Goal: Transaction & Acquisition: Purchase product/service

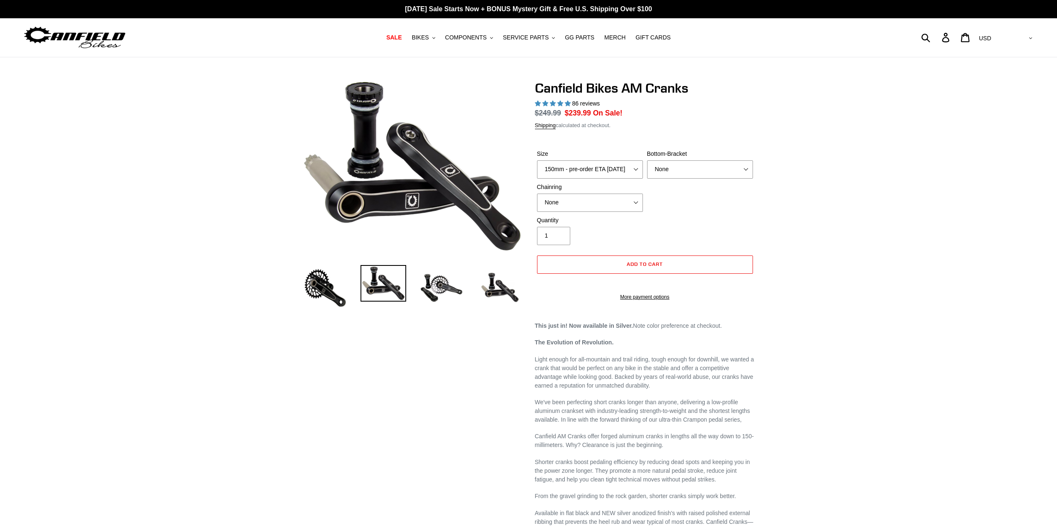
select select "highest-rating"
click at [637, 168] on select "150mm - pre-order ETA [DATE] 155mm - pre-order ETA [DATE] 160mm - pre-order ETA…" at bounding box center [590, 169] width 106 height 18
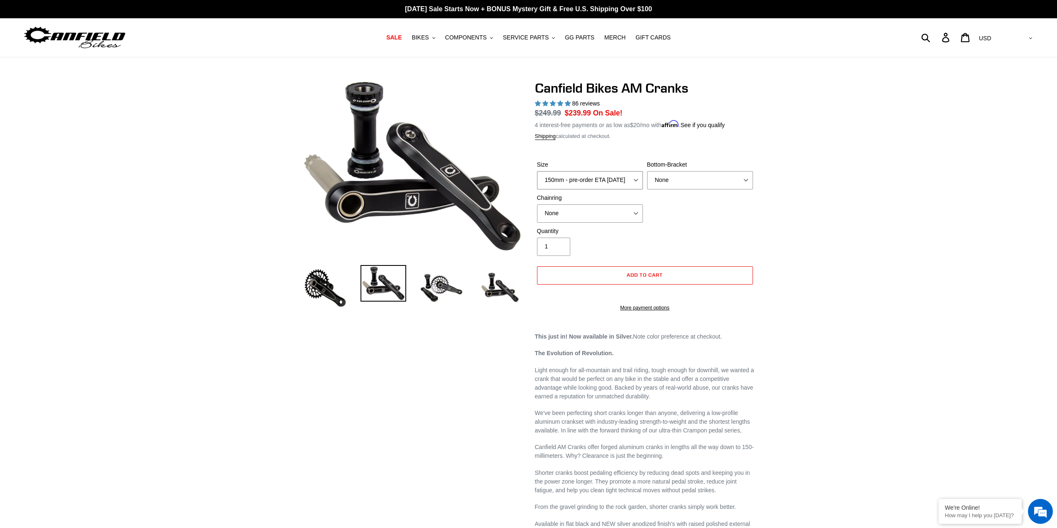
click at [537, 171] on select "150mm - pre-order ETA [DATE] 155mm - pre-order ETA [DATE] 160mm - pre-order ETA…" at bounding box center [590, 180] width 106 height 18
click at [607, 219] on select "None 30t Round (Boost 148) 30t Oval (Boost 148) 32t Round (Boost 148) 32t Oval …" at bounding box center [590, 213] width 106 height 18
click at [635, 176] on select "150mm - pre-order ETA [DATE] 155mm - pre-order ETA [DATE] 160mm - pre-order ETA…" at bounding box center [590, 180] width 106 height 18
select select "165mm - pre-order ETA [DATE]"
click at [537, 171] on select "150mm - pre-order ETA [DATE] 155mm - pre-order ETA [DATE] 160mm - pre-order ETA…" at bounding box center [590, 180] width 106 height 18
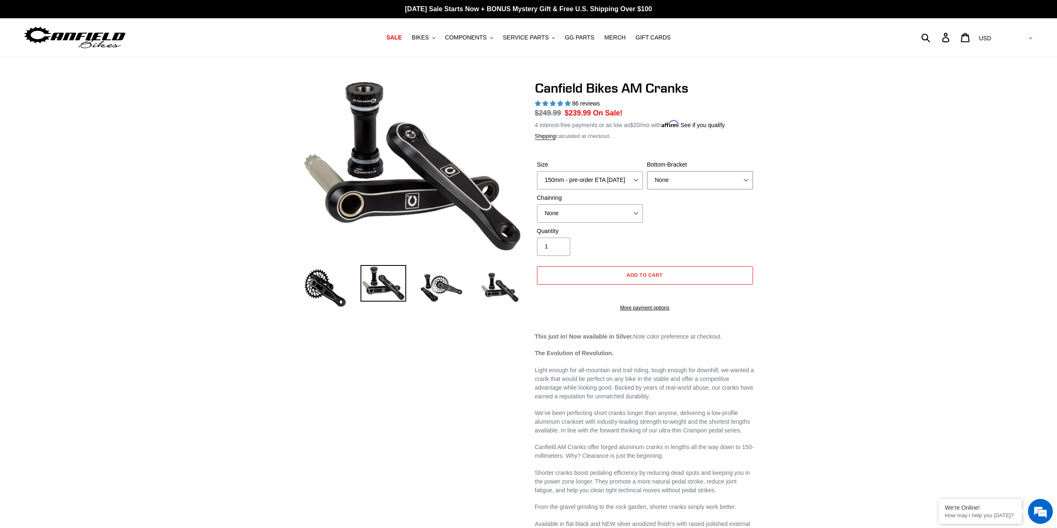
click at [701, 179] on select "None BSA Threaded 68/73mm Press Fit PF92" at bounding box center [700, 180] width 106 height 18
click at [624, 252] on div "Quantity 1" at bounding box center [590, 241] width 110 height 29
click at [635, 211] on select "None 30t Round (Boost 148) 30t Oval (Boost 148) 32t Round (Boost 148) 32t Oval …" at bounding box center [590, 213] width 106 height 18
click at [295, 330] on div "Previous slide Next slide" at bounding box center [522, 443] width 465 height 727
click at [635, 214] on select "None 30t Round (Boost 148) 30t Oval (Boost 148) 32t Round (Boost 148) 32t Oval …" at bounding box center [590, 213] width 106 height 18
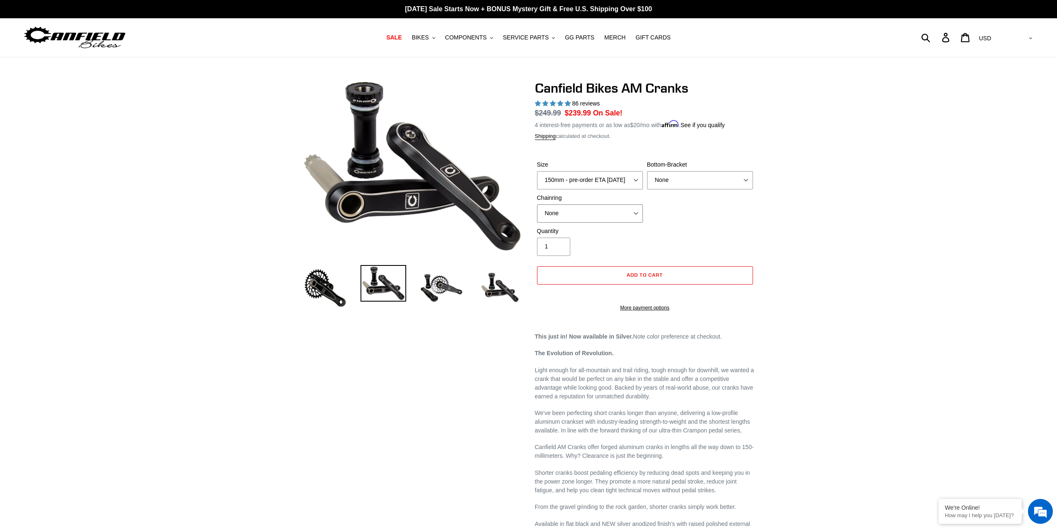
select select "32t Round (Boost 148)"
click at [537, 204] on select "None 30t Round (Boost 148) 30t Oval (Boost 148) 32t Round (Boost 148) 32t Oval …" at bounding box center [590, 213] width 106 height 18
click at [682, 175] on select "None BSA Threaded 68/73mm Press Fit PF92" at bounding box center [700, 180] width 106 height 18
select select "BSA Threaded 68/73mm"
click at [647, 171] on select "None BSA Threaded 68/73mm Press Fit PF92" at bounding box center [700, 180] width 106 height 18
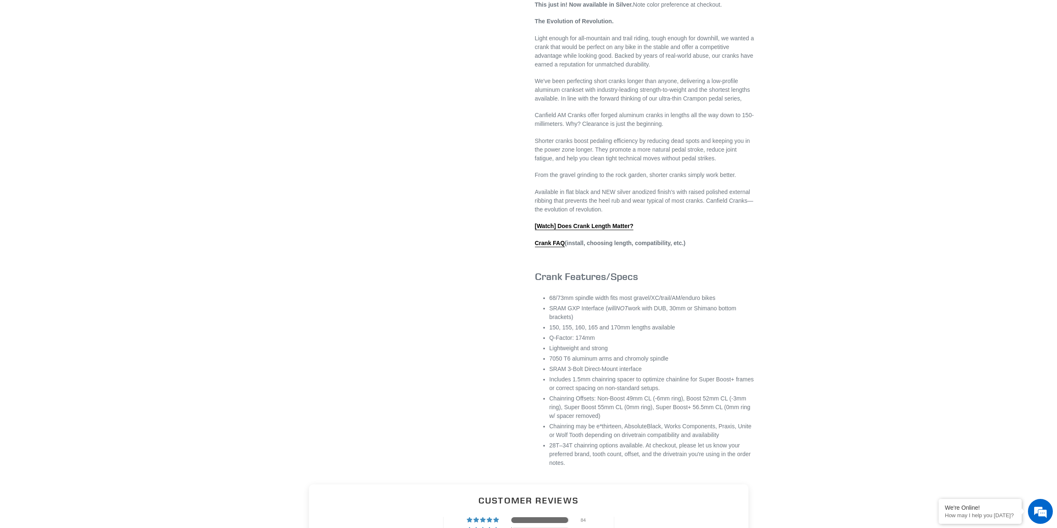
scroll to position [332, 0]
